Goal: Task Accomplishment & Management: Manage account settings

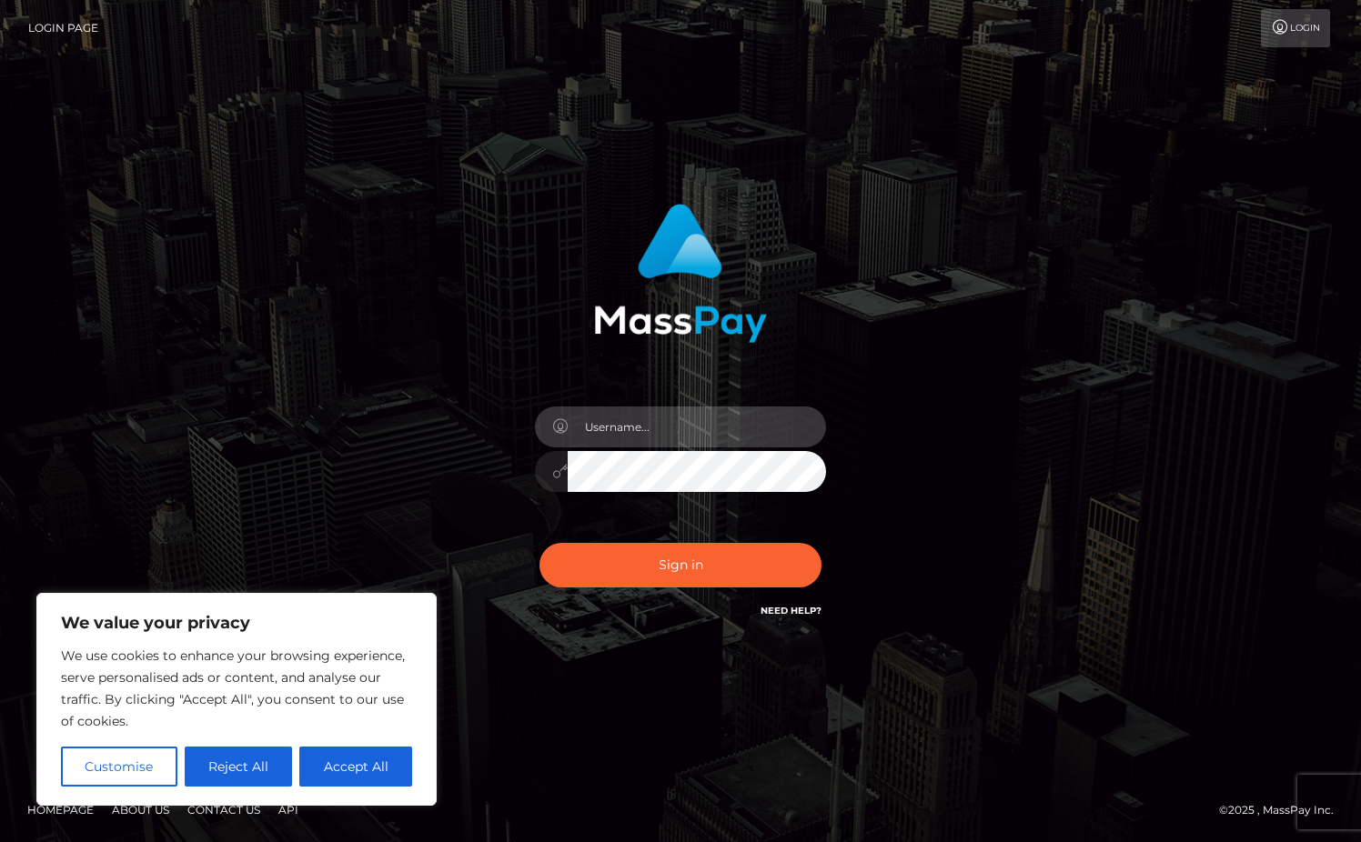
type input "[EMAIL_ADDRESS][DOMAIN_NAME]"
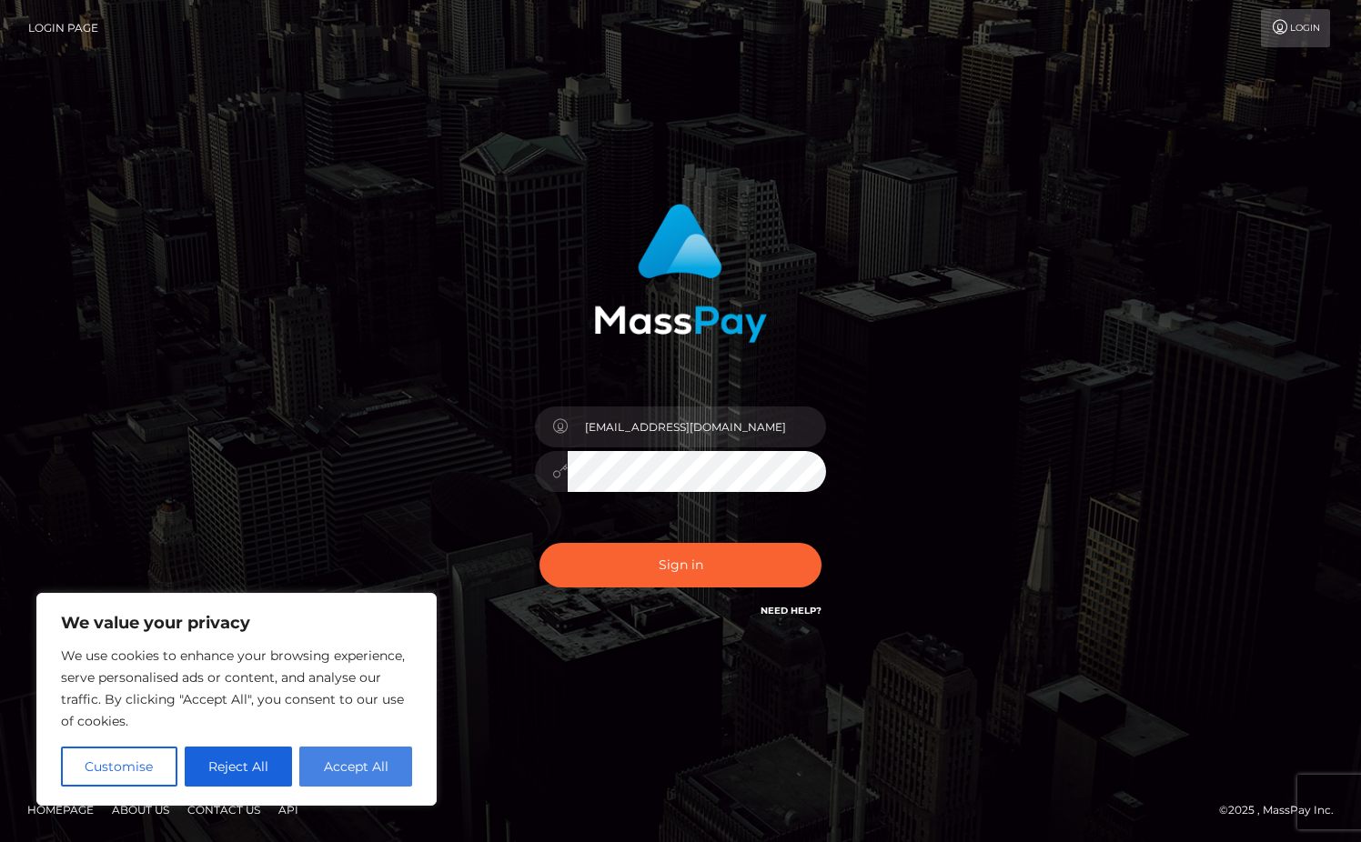
click at [359, 773] on button "Accept All" at bounding box center [355, 767] width 113 height 40
checkbox input "true"
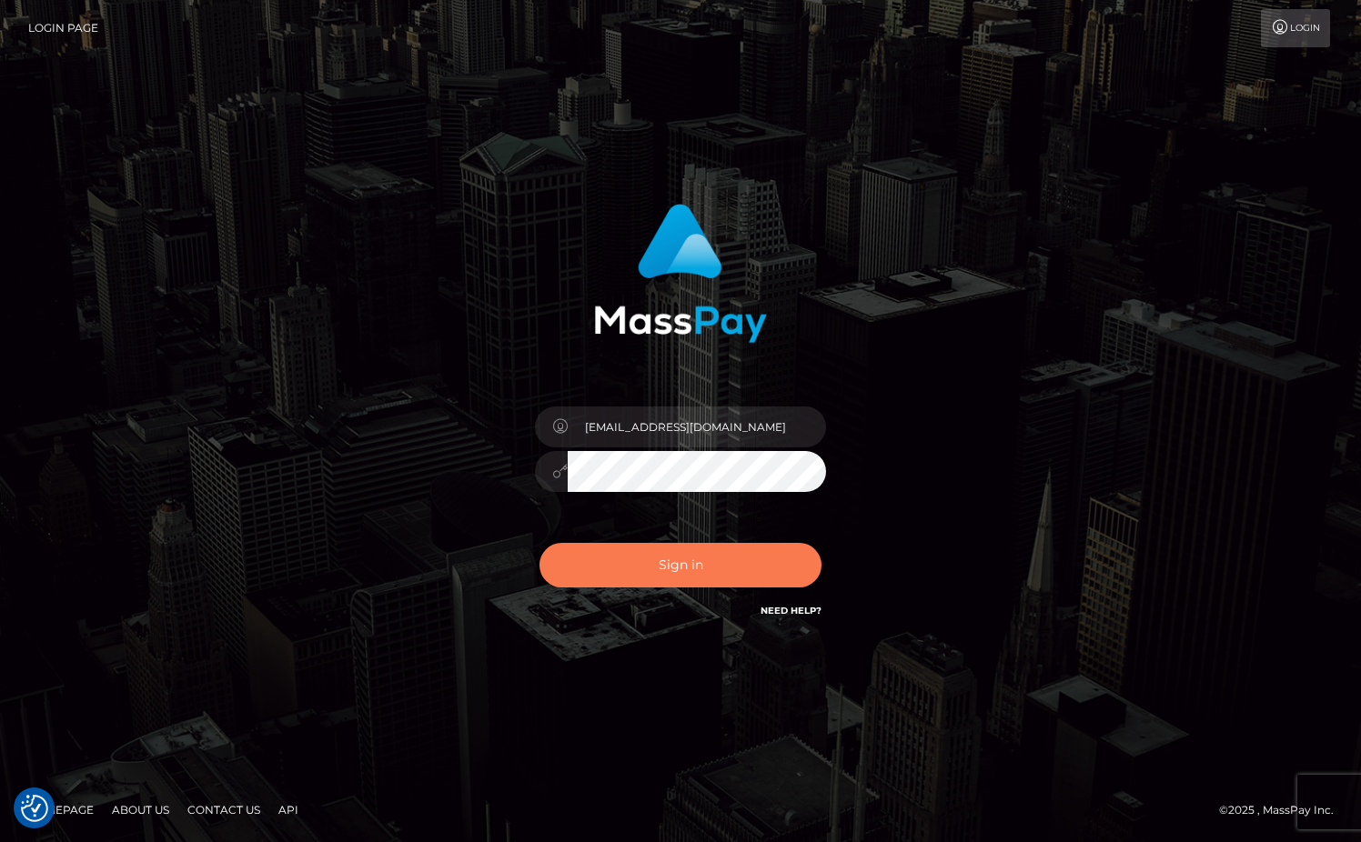
click at [692, 562] on button "Sign in" at bounding box center [681, 565] width 282 height 45
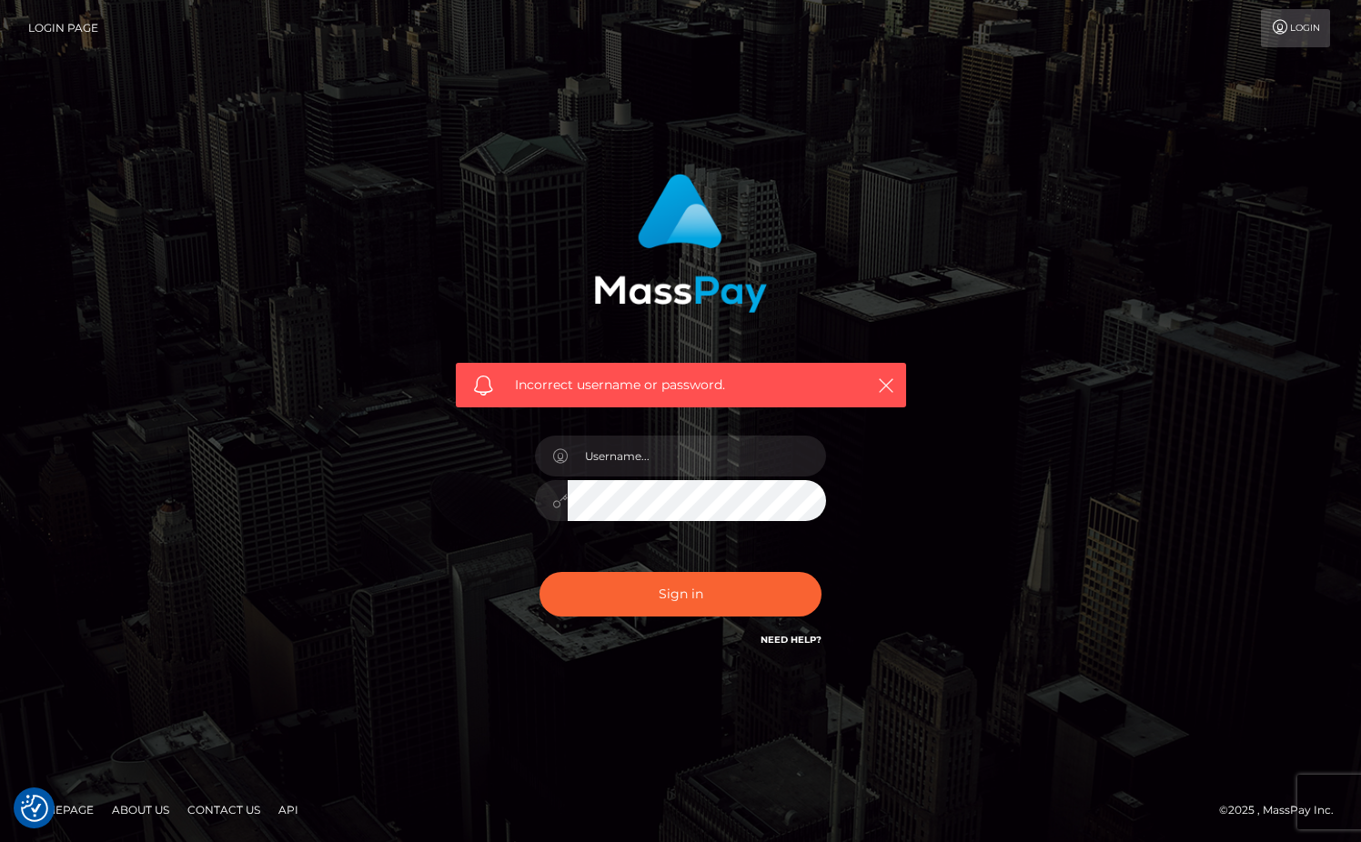
click at [361, 457] on div "Incorrect username or password." at bounding box center [680, 421] width 1037 height 523
click at [798, 637] on link "Need Help?" at bounding box center [791, 640] width 61 height 12
click at [883, 384] on icon "button" at bounding box center [886, 386] width 18 height 18
click at [887, 386] on icon "button" at bounding box center [886, 386] width 18 height 18
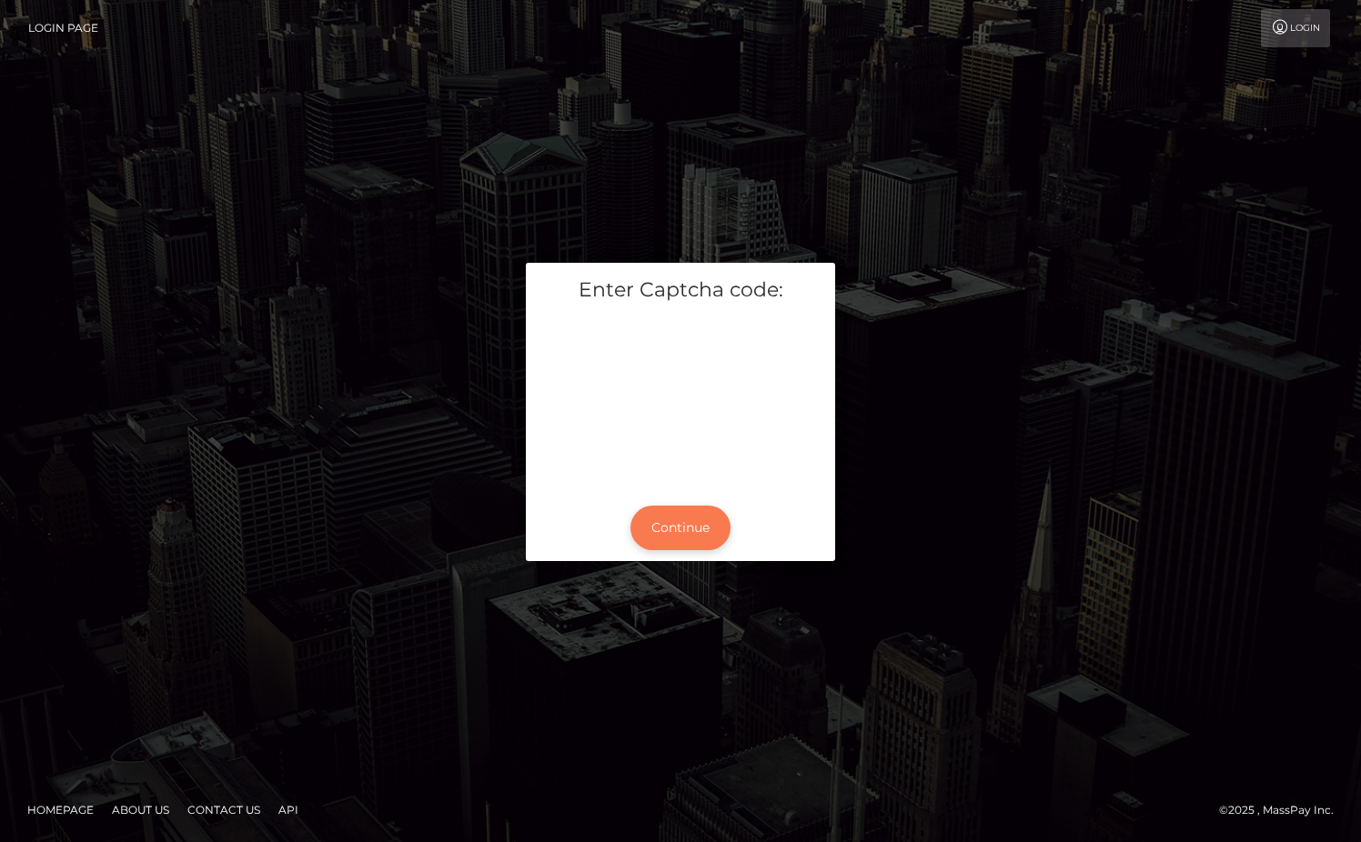
click at [666, 527] on button "Continue" at bounding box center [680, 528] width 100 height 45
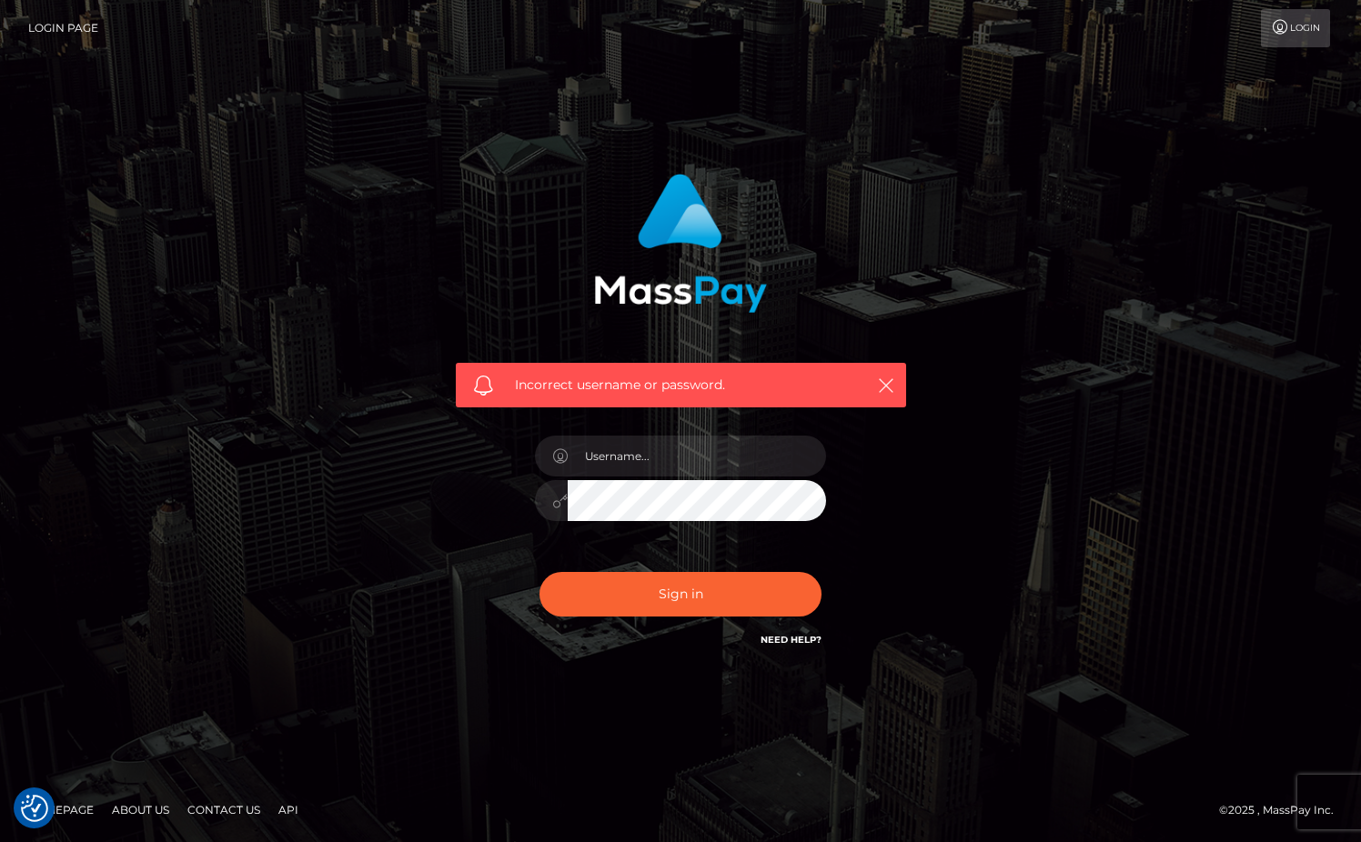
click at [1007, 403] on div "Incorrect username or password." at bounding box center [680, 421] width 1037 height 523
click at [626, 465] on input "text" at bounding box center [697, 456] width 258 height 41
type input "mcginley0215@comcast.net"
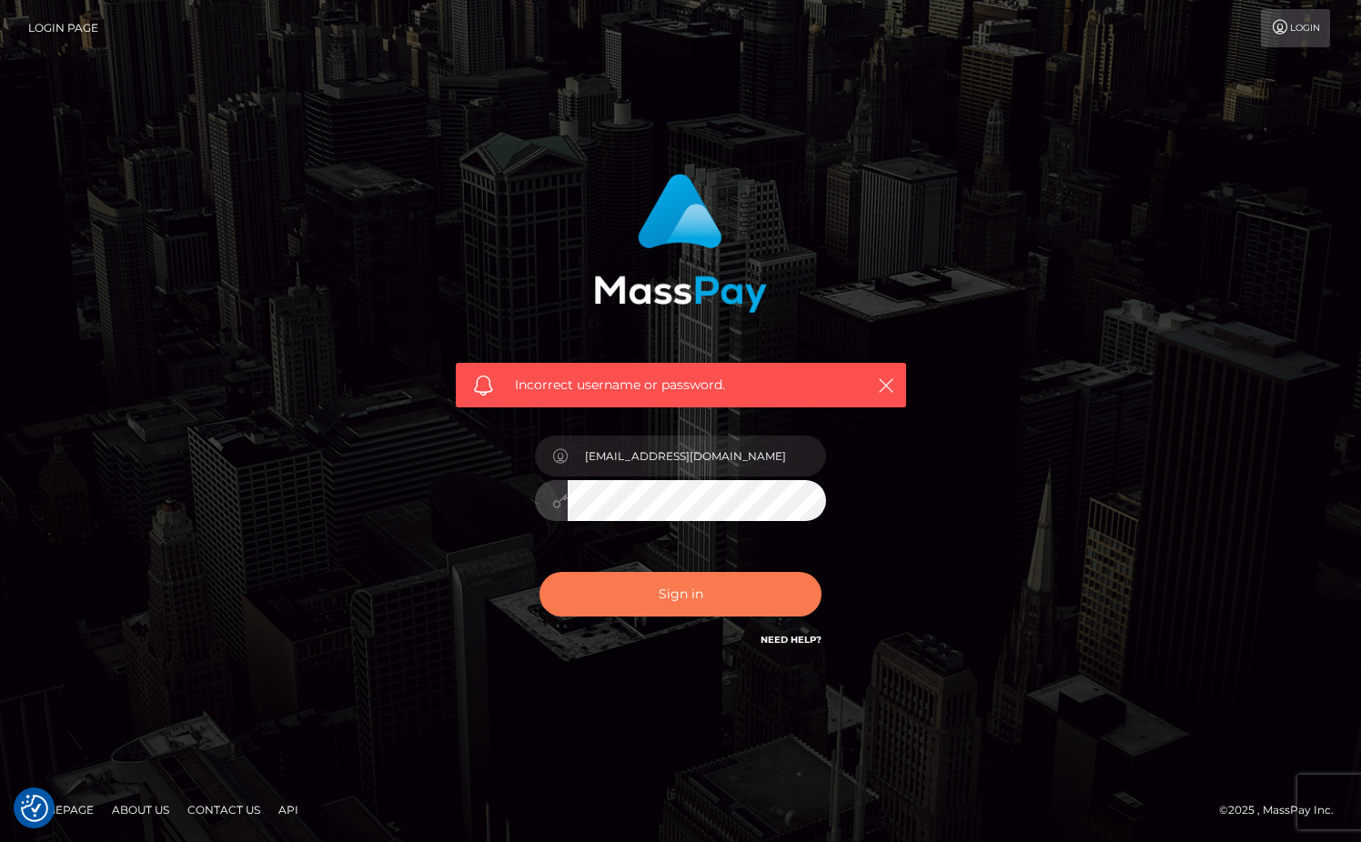
click at [669, 595] on button "Sign in" at bounding box center [681, 594] width 282 height 45
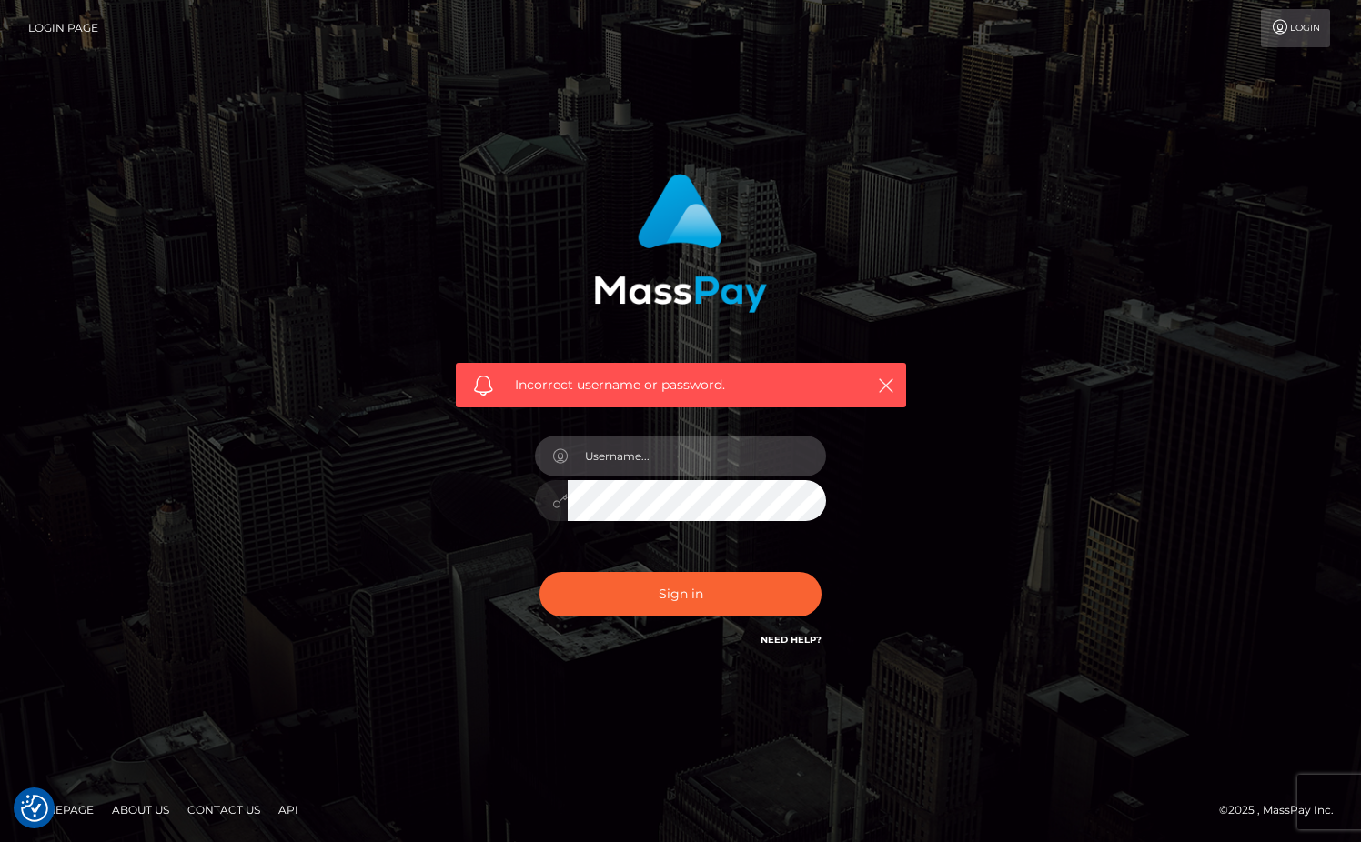
type input "[EMAIL_ADDRESS][DOMAIN_NAME]"
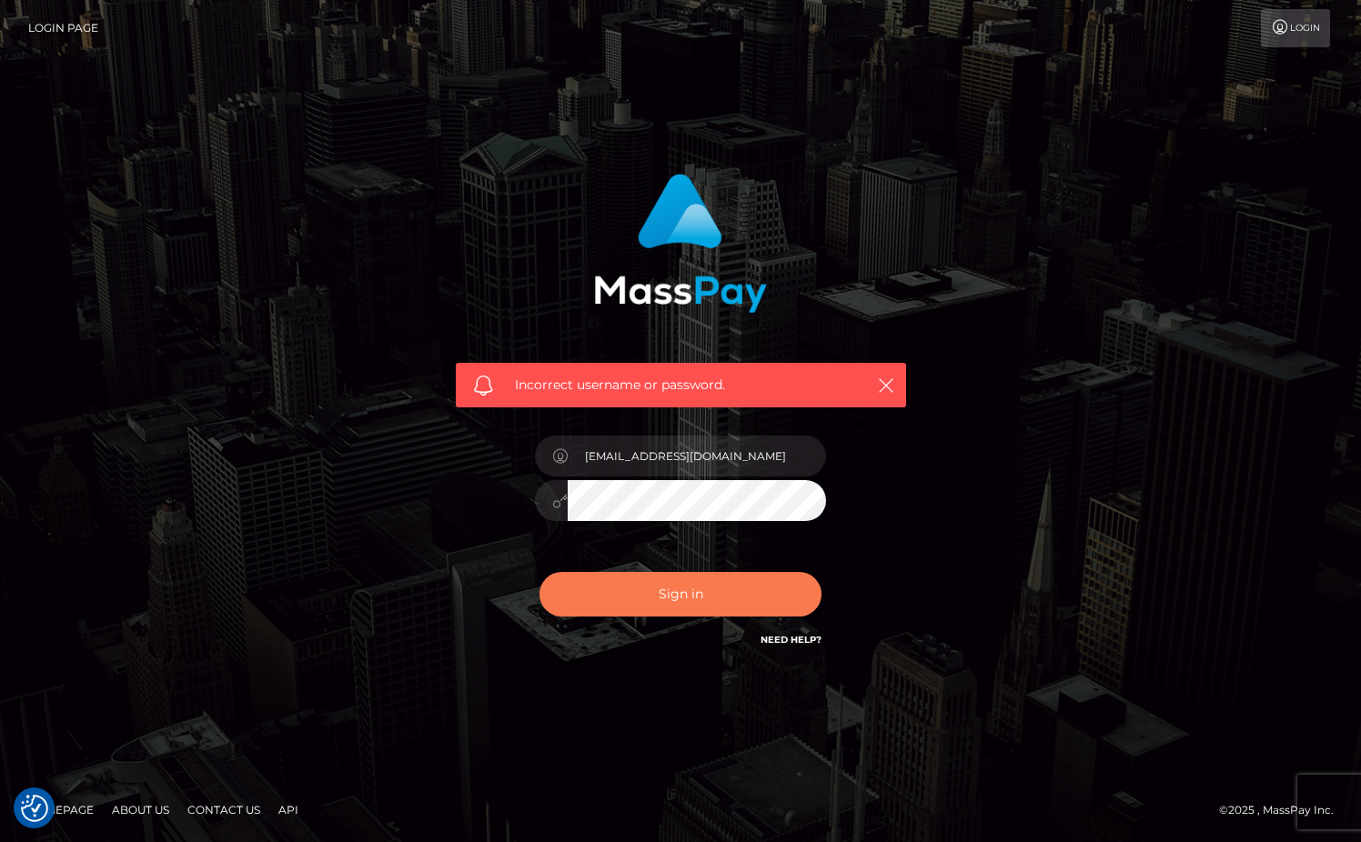
click at [680, 598] on button "Sign in" at bounding box center [681, 594] width 282 height 45
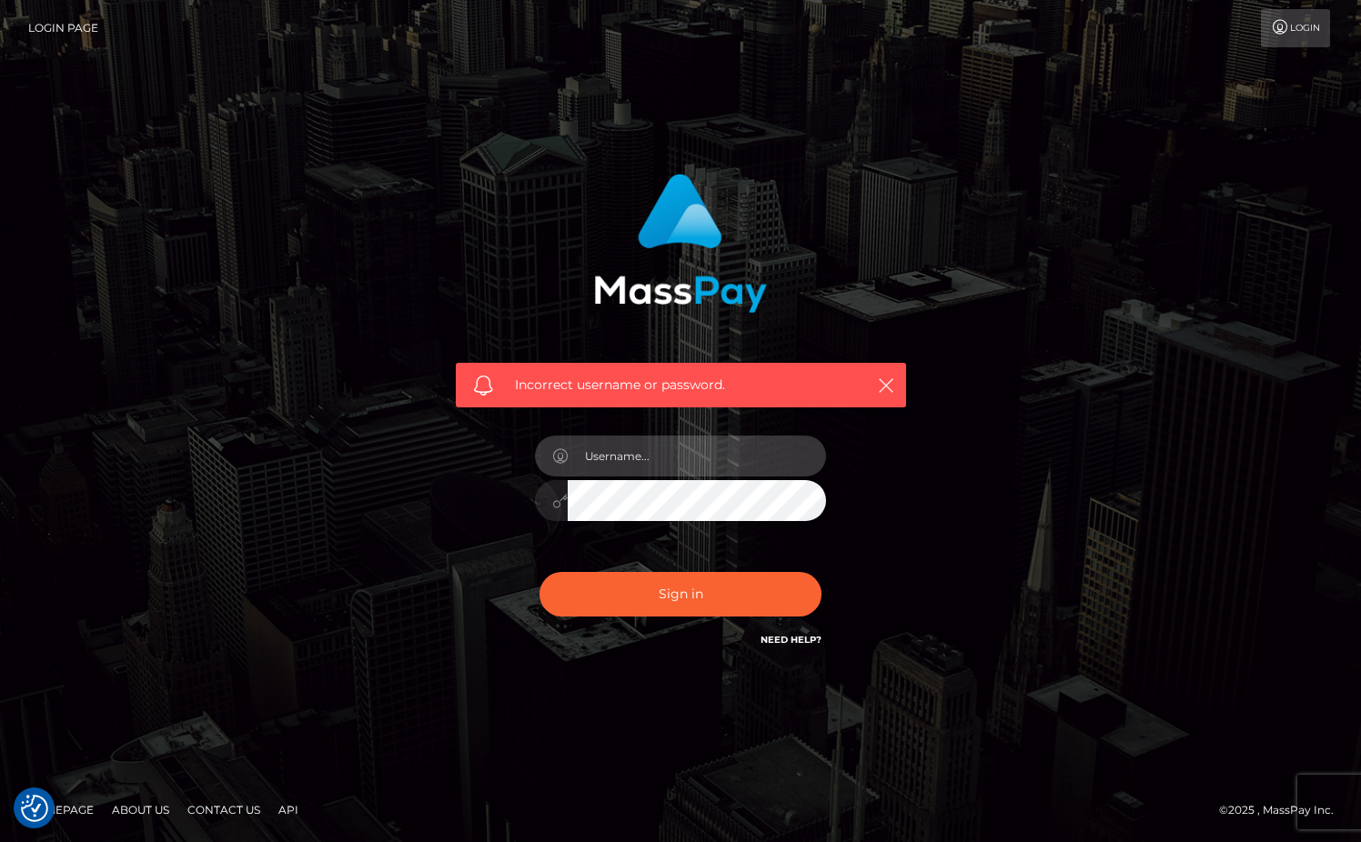
type input "[EMAIL_ADDRESS][DOMAIN_NAME]"
click at [668, 603] on button "Sign in" at bounding box center [681, 594] width 282 height 45
click at [884, 382] on icon "button" at bounding box center [886, 386] width 18 height 18
